Goal: Task Accomplishment & Management: Complete application form

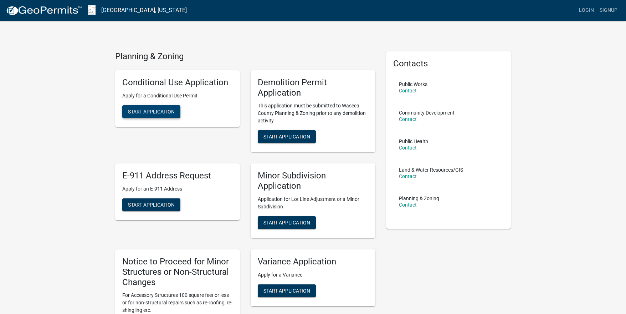
click at [164, 116] on button "Start Application" at bounding box center [151, 111] width 58 height 13
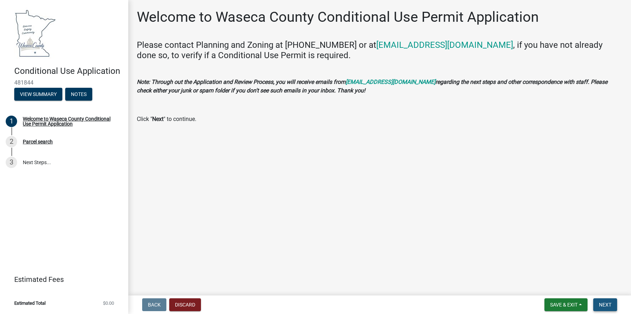
click at [607, 305] on span "Next" at bounding box center [605, 305] width 12 height 6
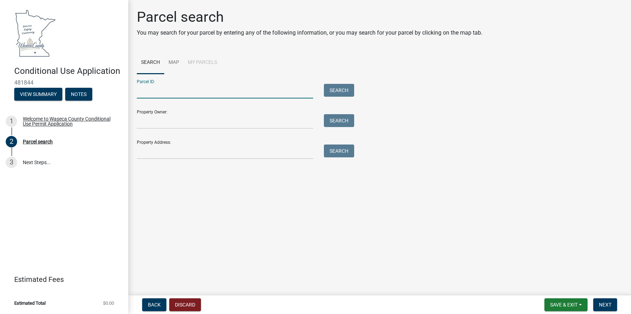
click at [158, 91] on input "Parcel ID:" at bounding box center [225, 91] width 176 height 15
type input "2505 360th ave"
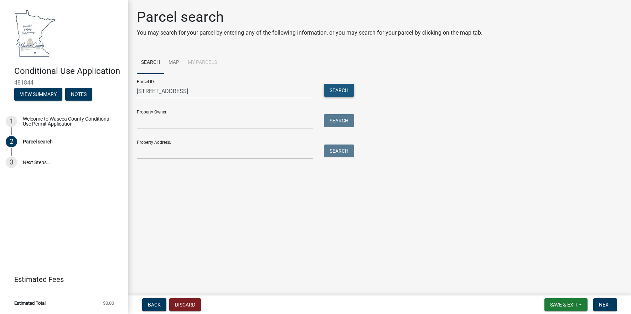
click at [343, 92] on button "Search" at bounding box center [339, 90] width 30 height 13
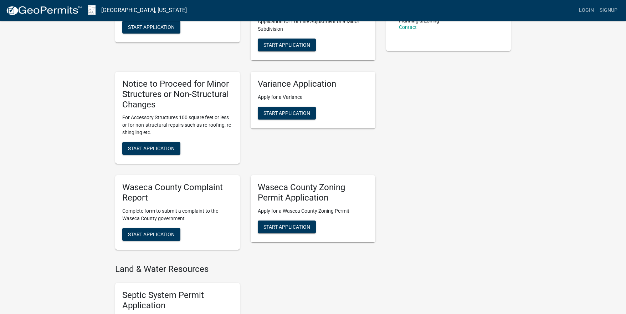
scroll to position [178, 0]
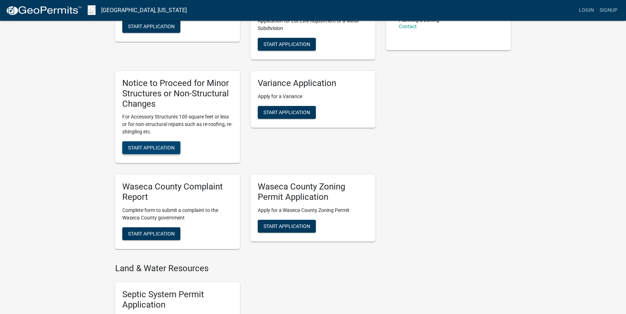
click at [142, 145] on span "Start Application" at bounding box center [151, 148] width 47 height 6
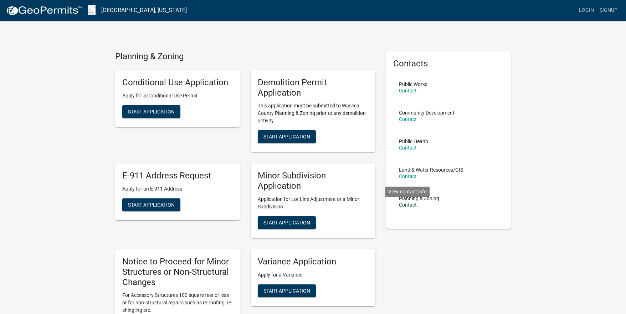
click at [414, 203] on link "Contact" at bounding box center [408, 205] width 18 height 6
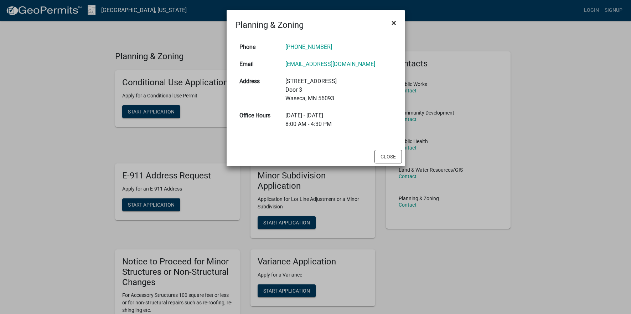
click at [392, 23] on span "×" at bounding box center [394, 23] width 5 height 10
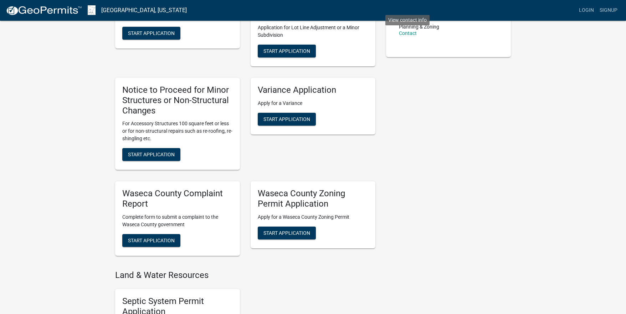
scroll to position [178, 0]
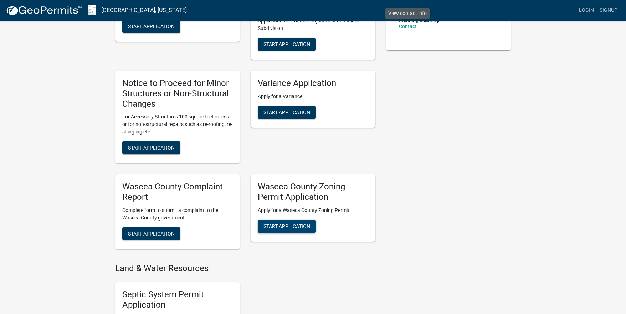
click at [294, 226] on span "Start Application" at bounding box center [286, 226] width 47 height 6
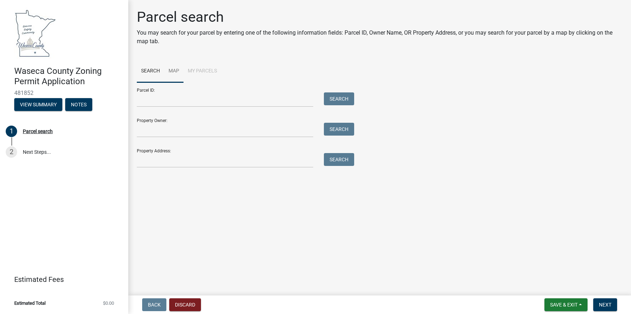
click at [175, 77] on link "Map" at bounding box center [173, 71] width 19 height 23
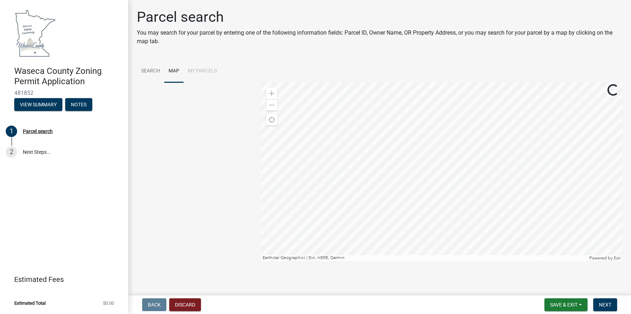
click at [404, 145] on div at bounding box center [442, 171] width 362 height 178
click at [579, 226] on div at bounding box center [442, 171] width 362 height 178
click at [537, 203] on div at bounding box center [442, 171] width 362 height 178
click at [362, 134] on div at bounding box center [442, 171] width 362 height 178
